Goal: Task Accomplishment & Management: Use online tool/utility

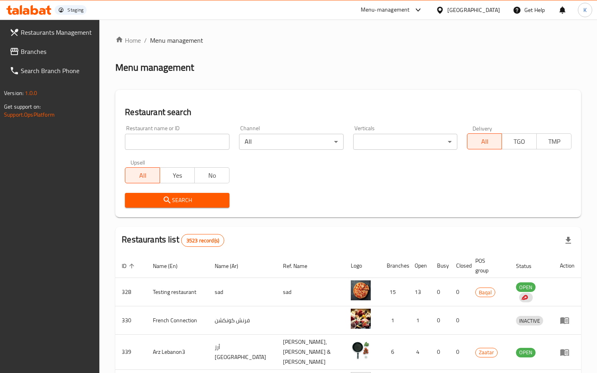
click at [219, 143] on input "search" at bounding box center [177, 142] width 105 height 16
paste input "[SECURITY_DATA]"
type input "[SECURITY_DATA]"
type input "634275"
click at [160, 201] on span "Search" at bounding box center [177, 200] width 92 height 10
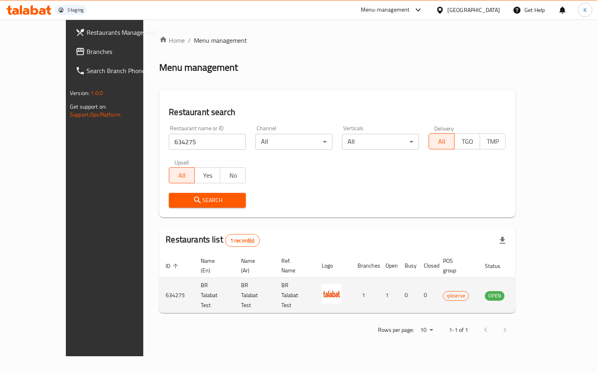
click at [536, 292] on icon "enhanced table" at bounding box center [531, 295] width 9 height 7
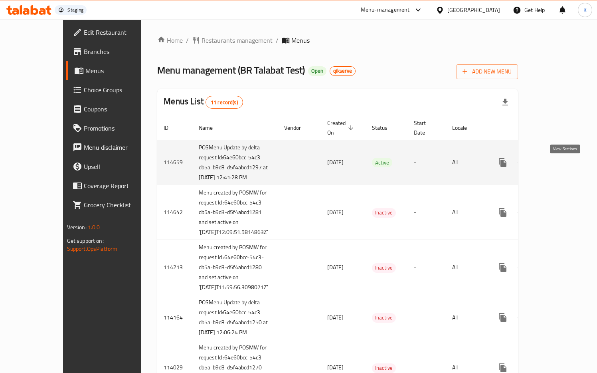
click at [561, 167] on icon "enhanced table" at bounding box center [561, 163] width 10 height 10
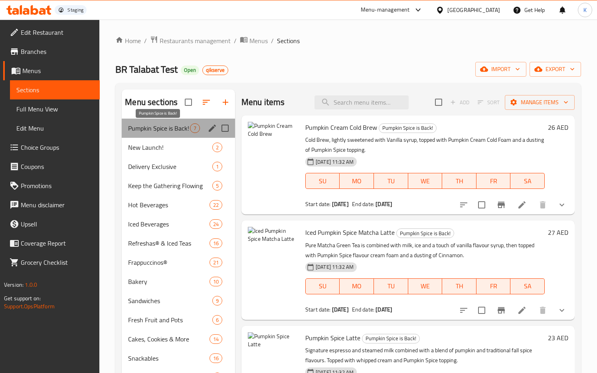
click at [176, 131] on span "Pumpkin Spice is Back!" at bounding box center [159, 128] width 62 height 10
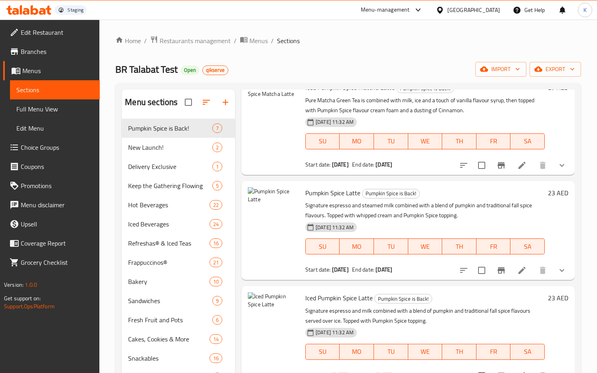
scroll to position [383, 0]
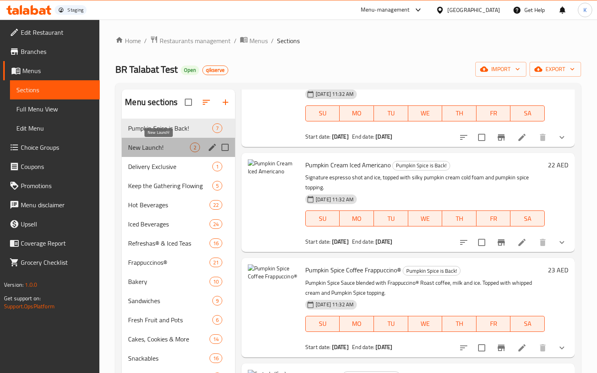
click at [174, 146] on span "New Launch!" at bounding box center [159, 147] width 62 height 10
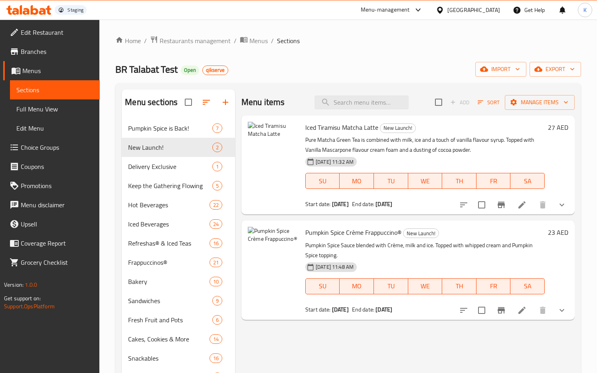
click at [556, 312] on button "show more" at bounding box center [561, 310] width 19 height 19
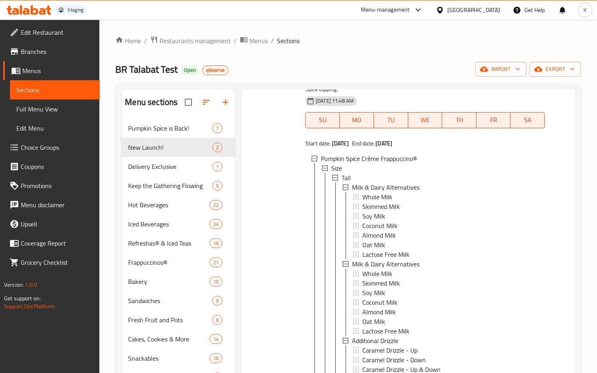
scroll to position [97, 0]
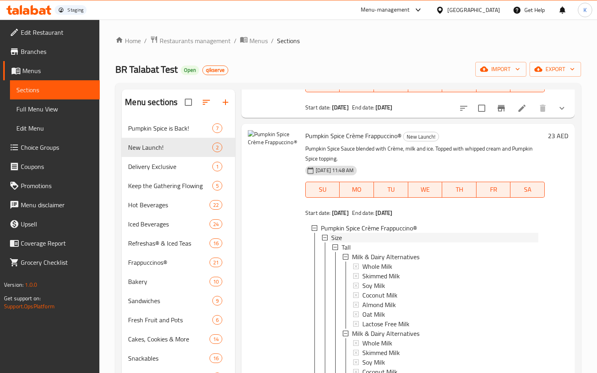
click at [325, 238] on icon at bounding box center [325, 238] width 6 height 6
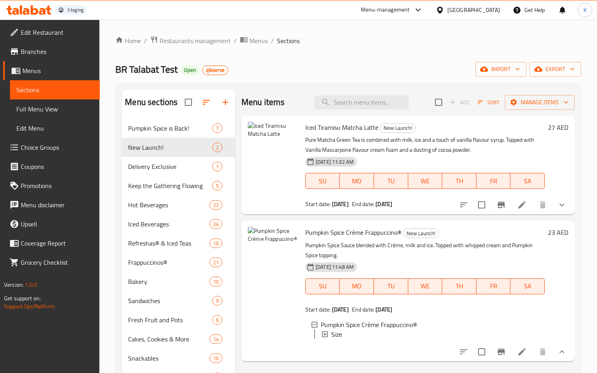
scroll to position [0, 0]
click at [162, 126] on span "Pumpkin Spice is Back!" at bounding box center [159, 128] width 62 height 10
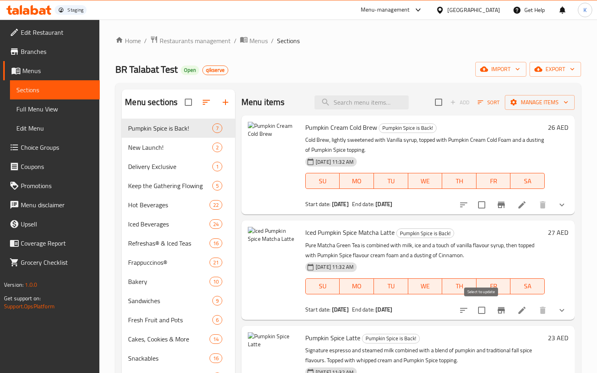
scroll to position [383, 0]
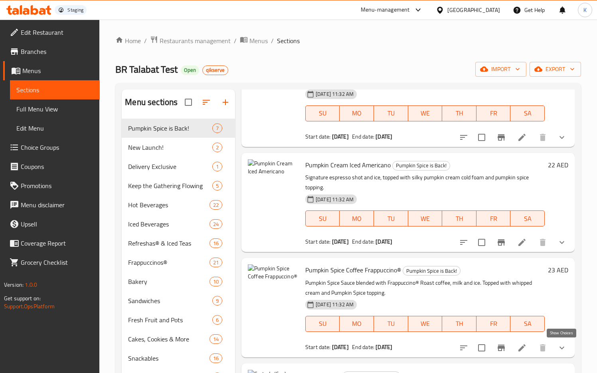
click at [560, 348] on icon "show more" at bounding box center [562, 348] width 10 height 10
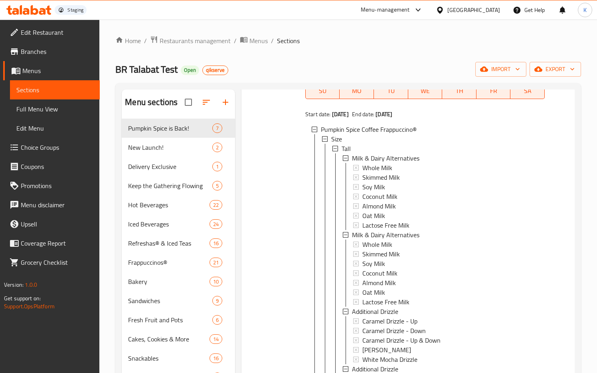
scroll to position [463, 0]
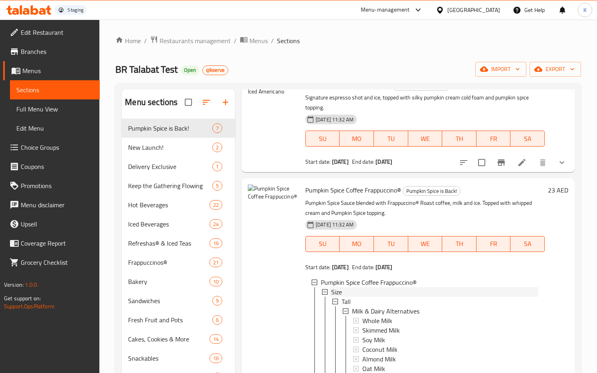
click at [325, 290] on icon at bounding box center [325, 292] width 6 height 6
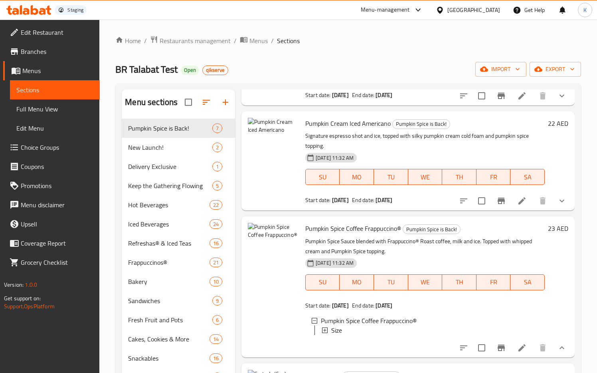
scroll to position [425, 0]
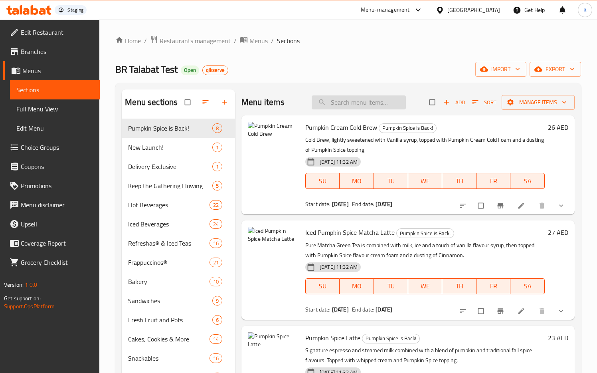
click at [342, 100] on input "search" at bounding box center [359, 102] width 94 height 14
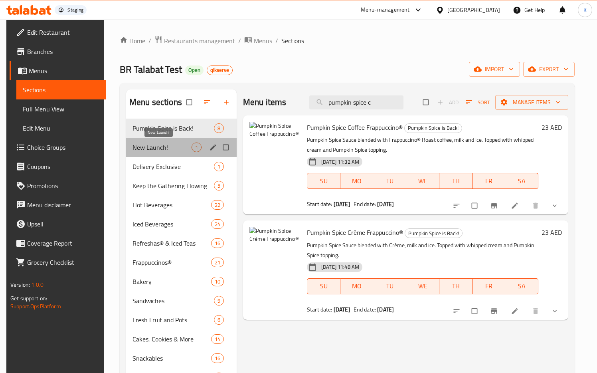
click at [150, 152] on span "New Launch!" at bounding box center [161, 147] width 59 height 10
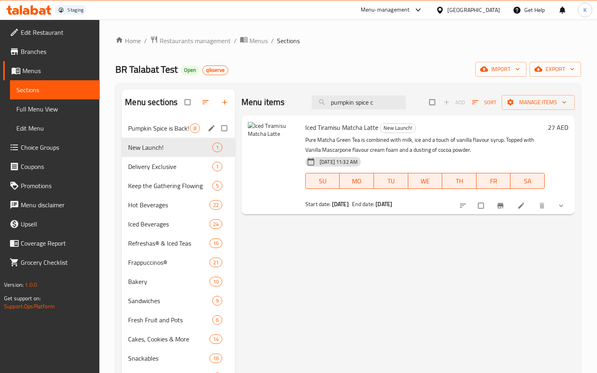
click at [150, 133] on div "Pumpkin Spice is Back! 8" at bounding box center [178, 128] width 113 height 19
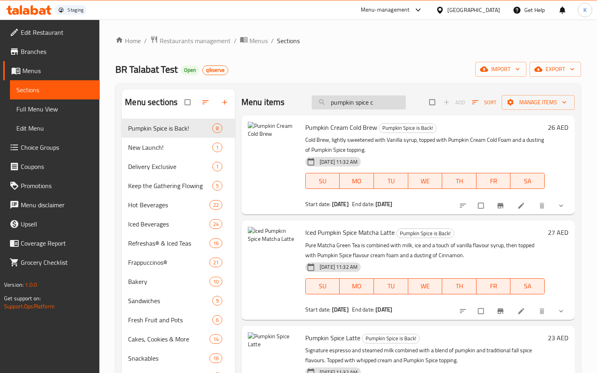
click at [377, 104] on input "pumpkin spice c" at bounding box center [359, 102] width 94 height 14
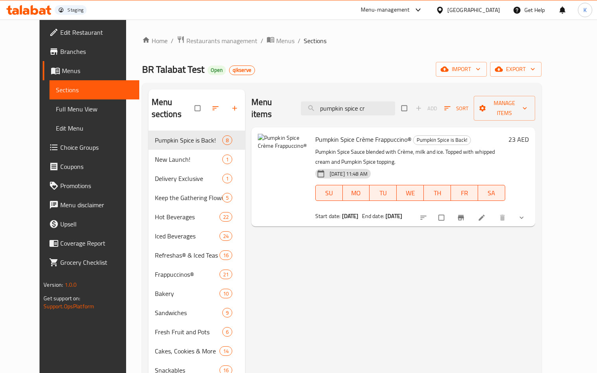
click at [526, 214] on icon "show more" at bounding box center [522, 218] width 8 height 8
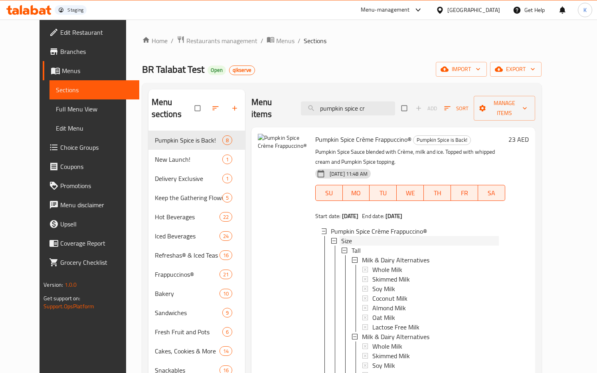
click at [331, 238] on icon at bounding box center [334, 241] width 6 height 6
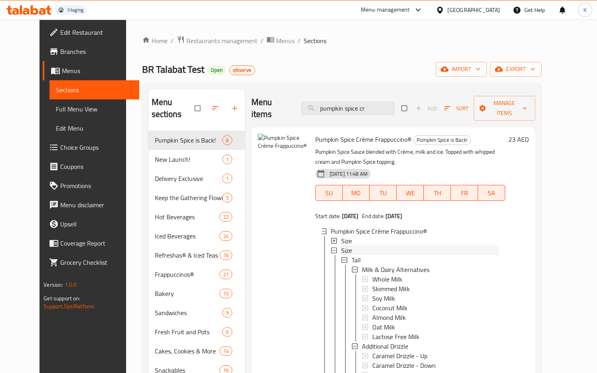
click at [331, 247] on icon at bounding box center [334, 250] width 6 height 6
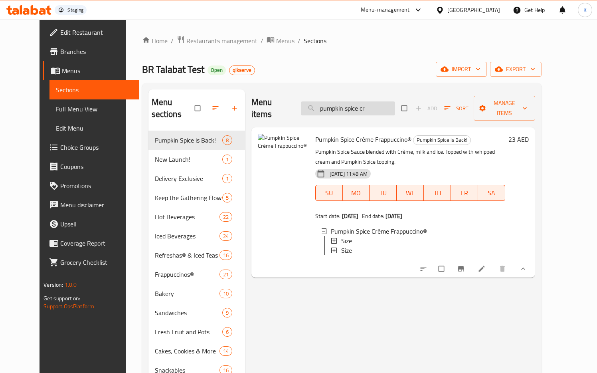
click at [382, 103] on input "pumpkin spice cr" at bounding box center [348, 108] width 94 height 14
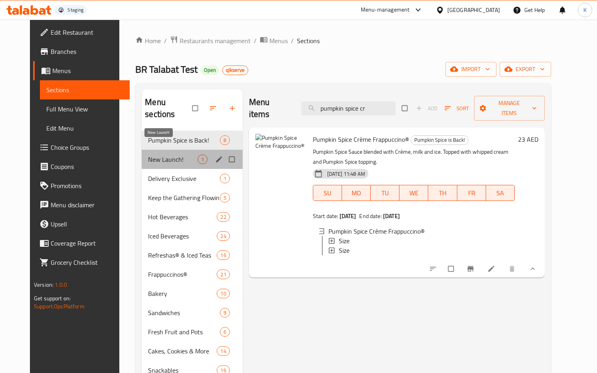
click at [156, 154] on span "New Launch!" at bounding box center [172, 159] width 49 height 10
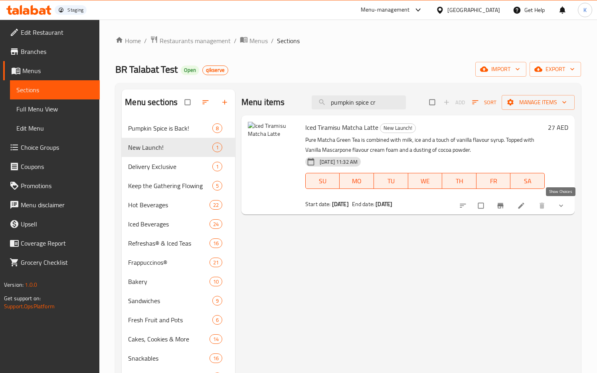
click at [560, 206] on icon "show more" at bounding box center [561, 206] width 8 height 8
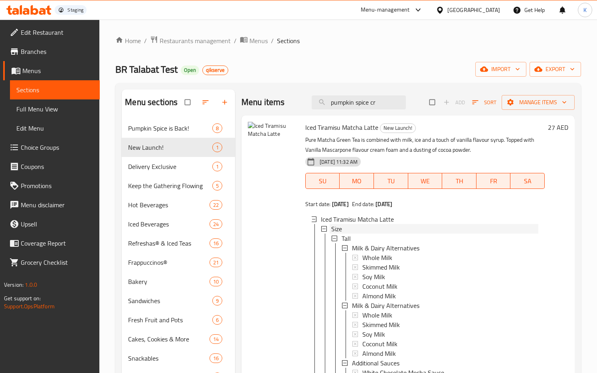
click at [325, 227] on icon at bounding box center [324, 229] width 6 height 6
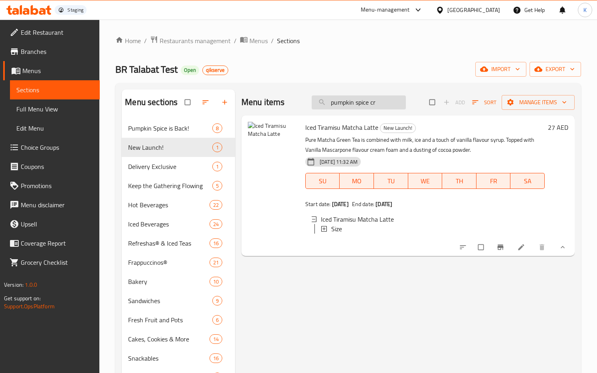
click at [385, 104] on input "pumpkin spice cr" at bounding box center [359, 102] width 94 height 14
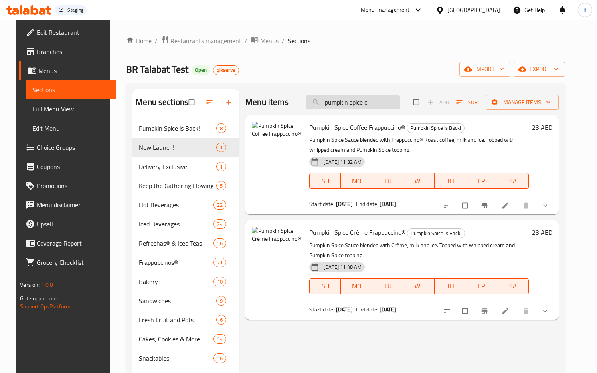
type input "pumpkin spice cr"
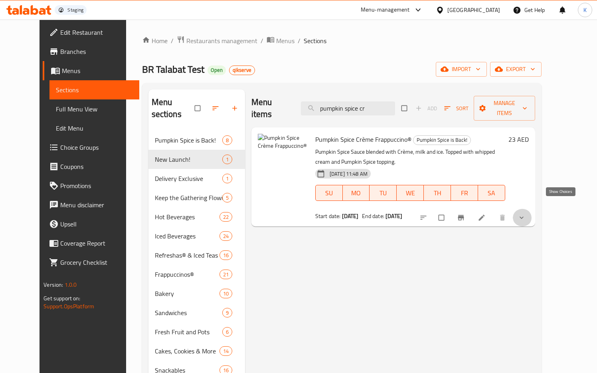
click at [526, 214] on icon "show more" at bounding box center [522, 218] width 8 height 8
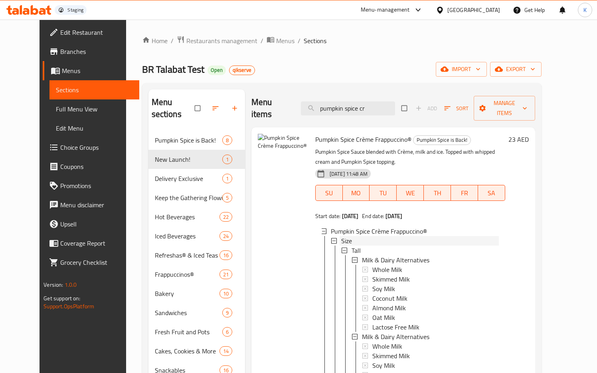
click at [331, 238] on icon at bounding box center [334, 241] width 6 height 6
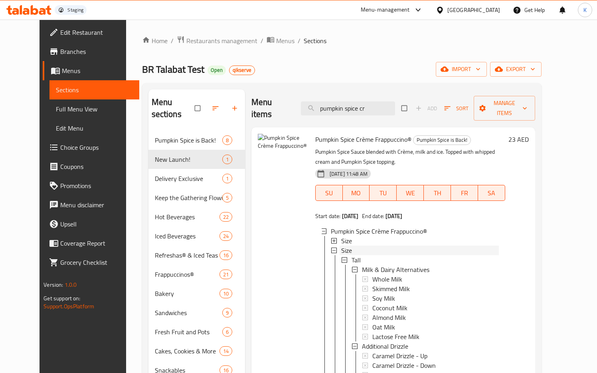
click at [331, 247] on icon at bounding box center [334, 250] width 6 height 6
